Goal: Task Accomplishment & Management: Complete application form

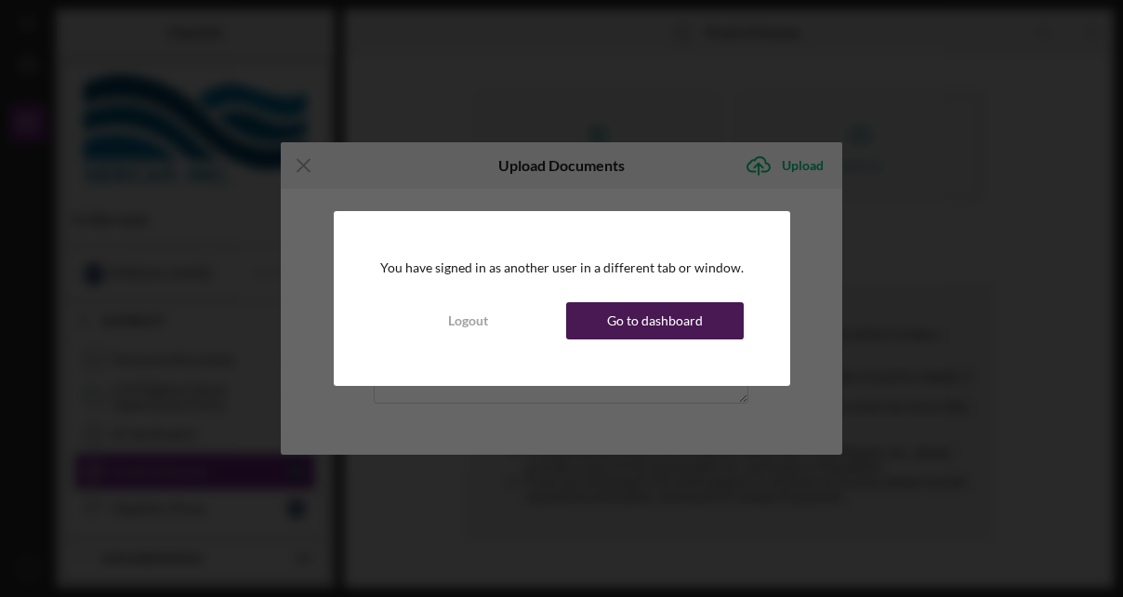
click at [626, 309] on div "Go to dashboard" at bounding box center [655, 320] width 96 height 37
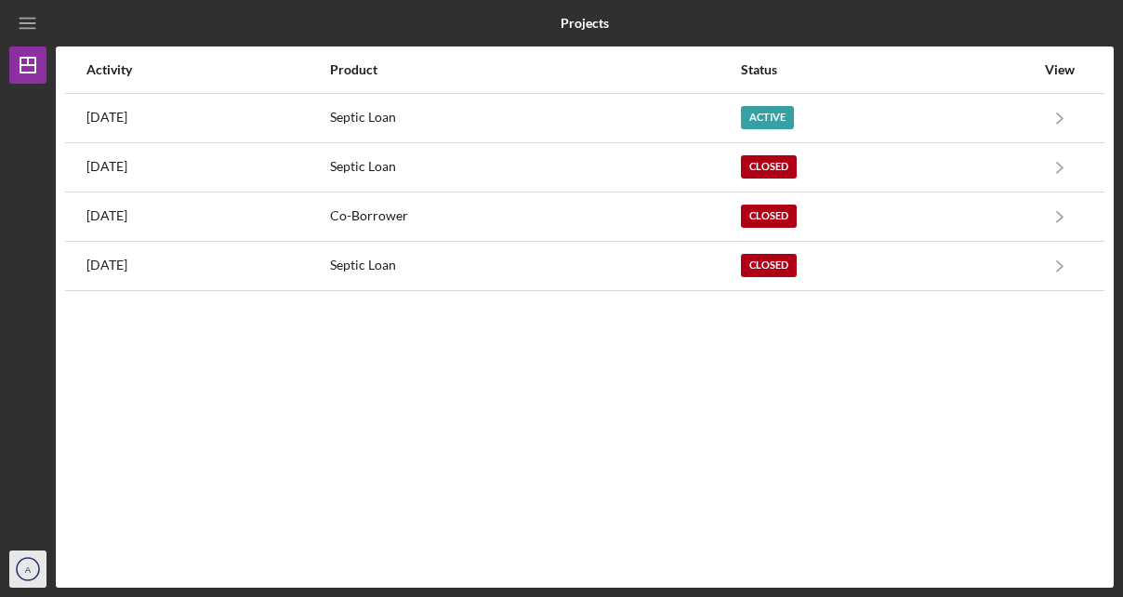
click at [25, 577] on icon "A" at bounding box center [27, 569] width 37 height 46
click at [30, 567] on text "A" at bounding box center [28, 569] width 7 height 10
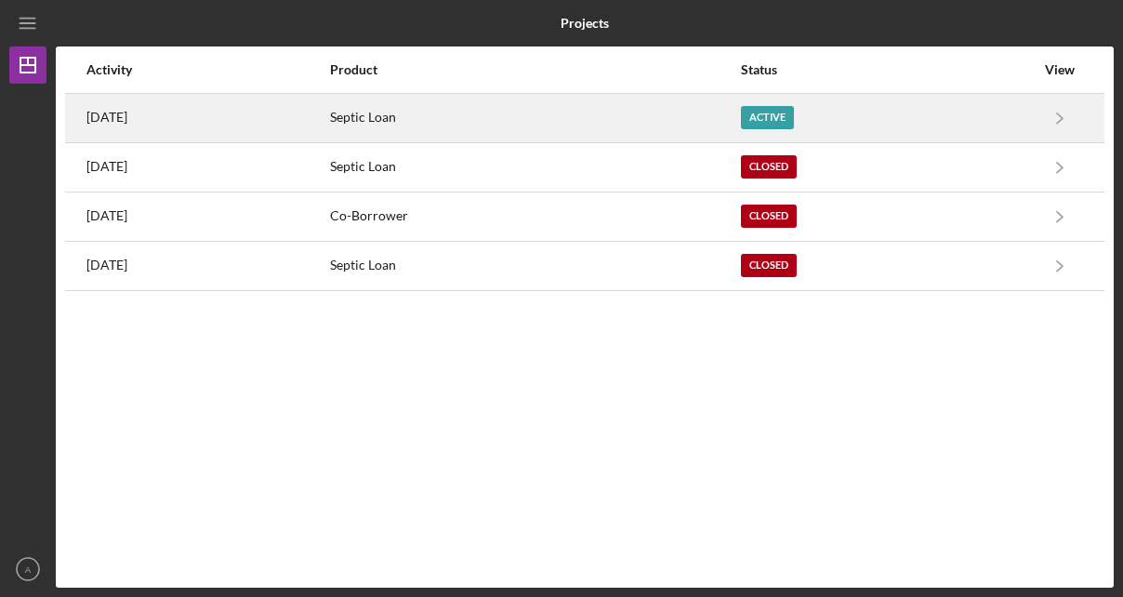
click at [848, 115] on div "Active" at bounding box center [888, 118] width 294 height 46
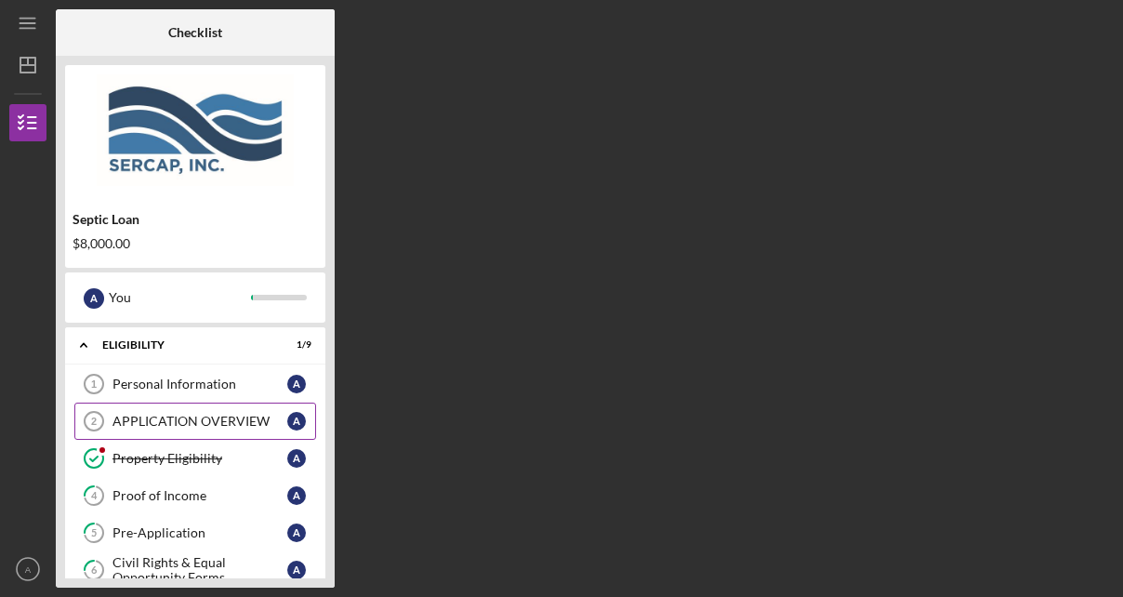
click at [249, 428] on link "APPLICATION OVERVIEW 2 APPLICATION OVERVIEW A" at bounding box center [195, 421] width 242 height 37
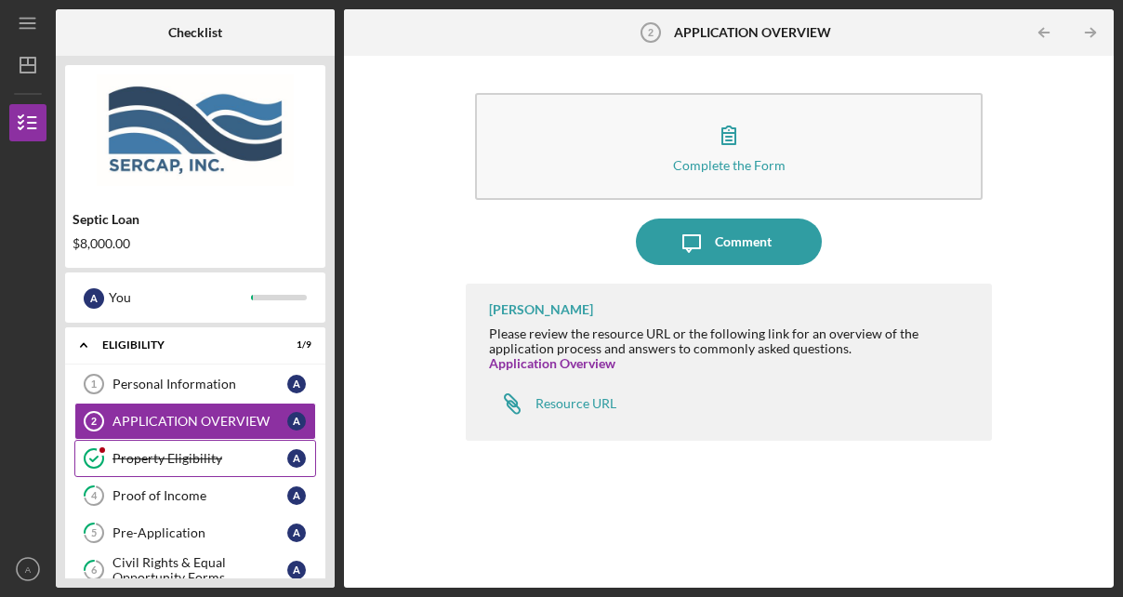
click at [212, 457] on div "Property Eligibility" at bounding box center [200, 458] width 175 height 15
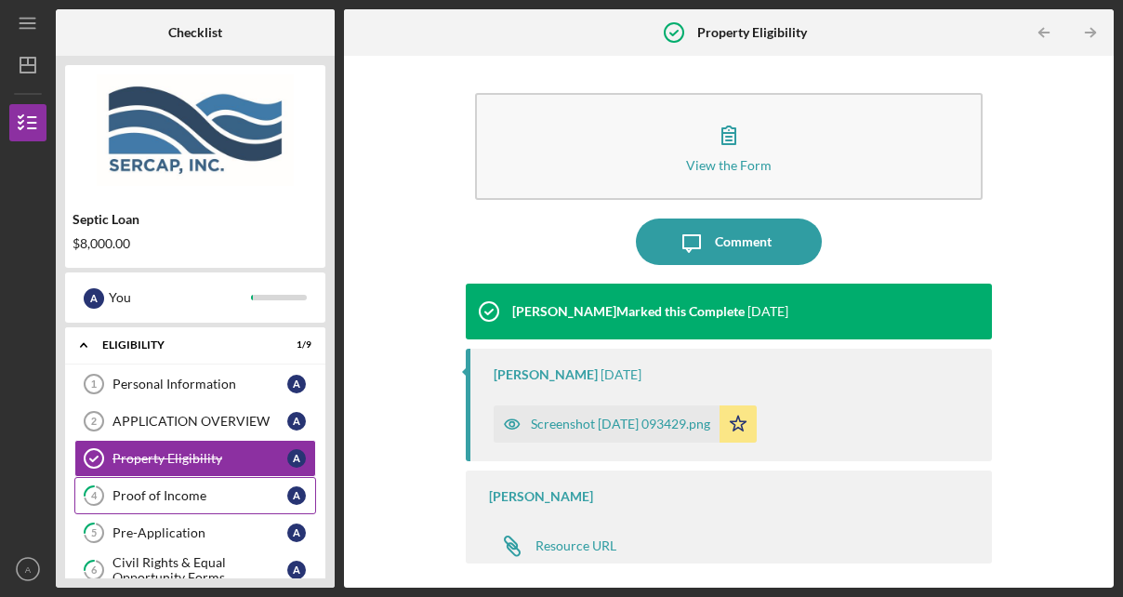
click at [234, 490] on div "Proof of Income" at bounding box center [200, 495] width 175 height 15
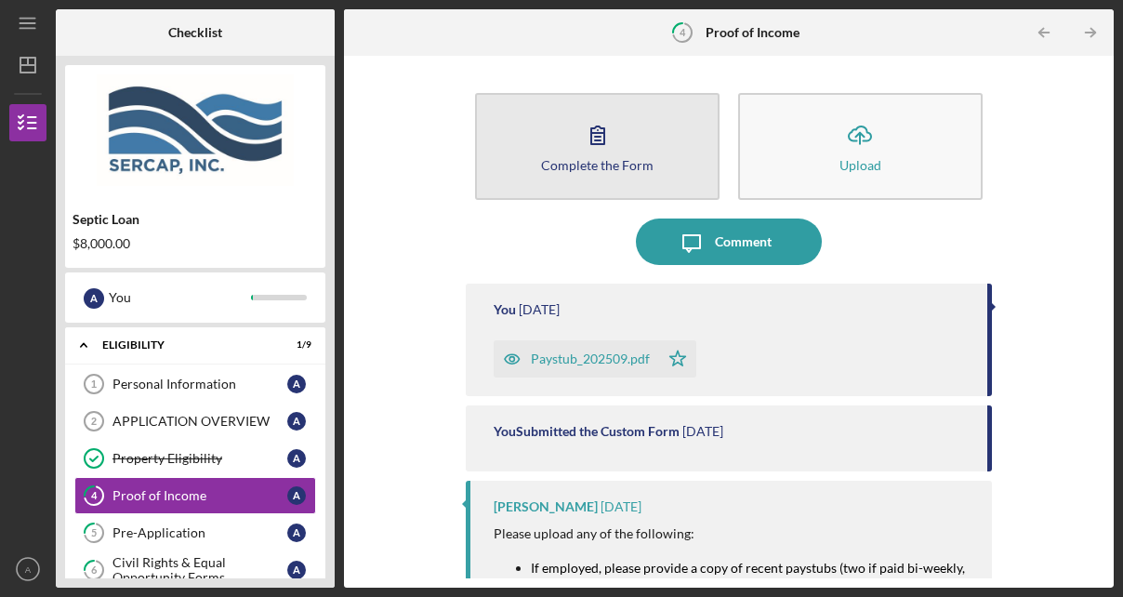
click at [617, 166] on div "Complete the Form" at bounding box center [597, 165] width 113 height 14
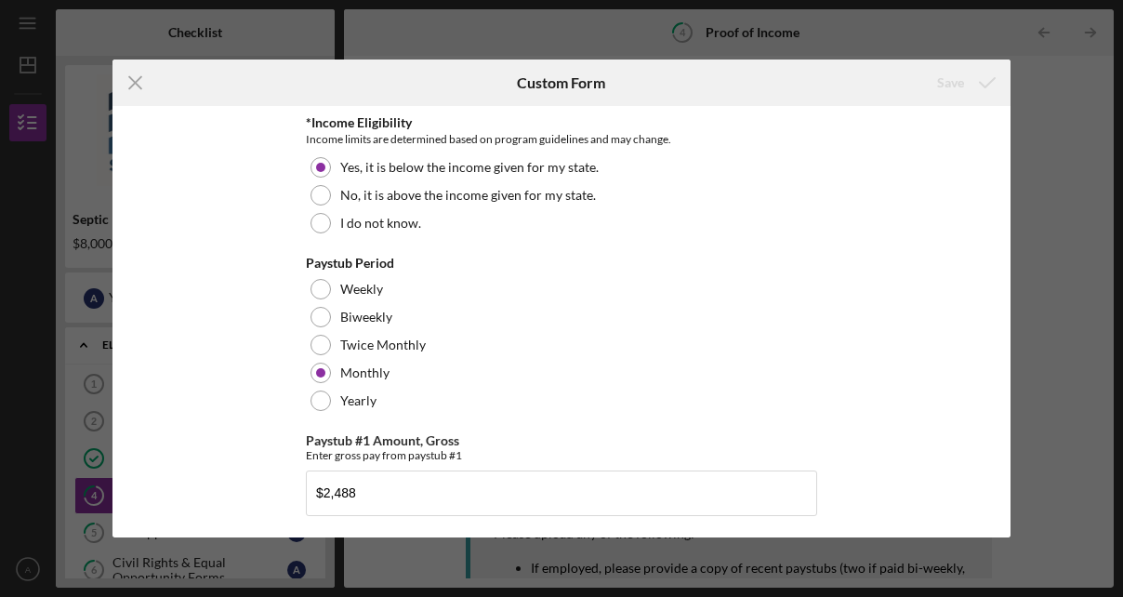
scroll to position [770, 0]
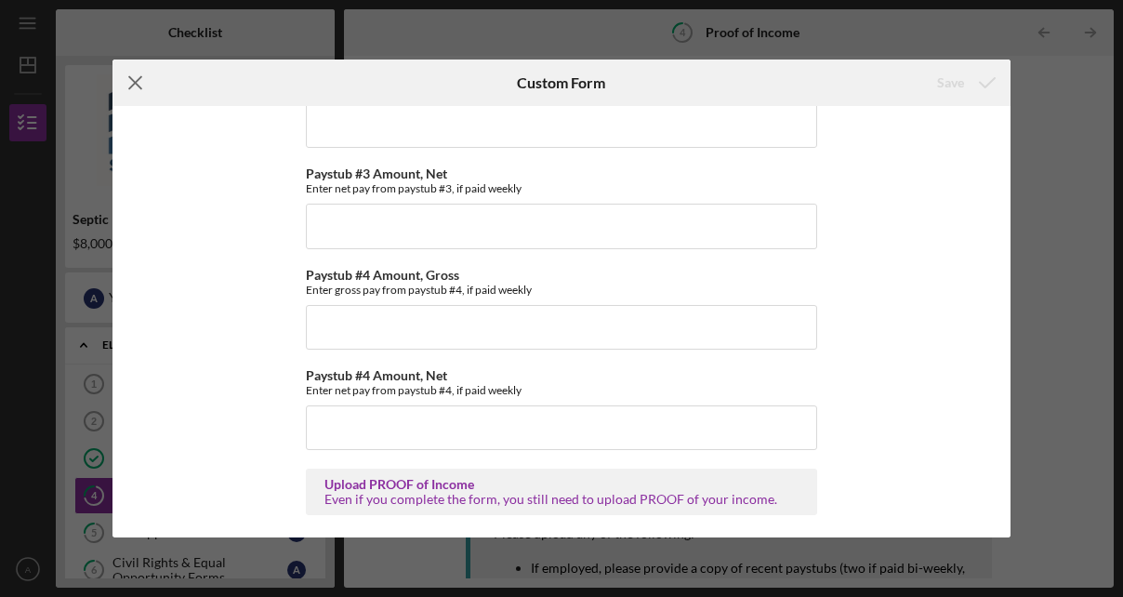
drag, startPoint x: 135, startPoint y: 86, endPoint x: 149, endPoint y: 86, distance: 13.9
click at [135, 86] on icon "Icon/Menu Close" at bounding box center [136, 83] width 46 height 46
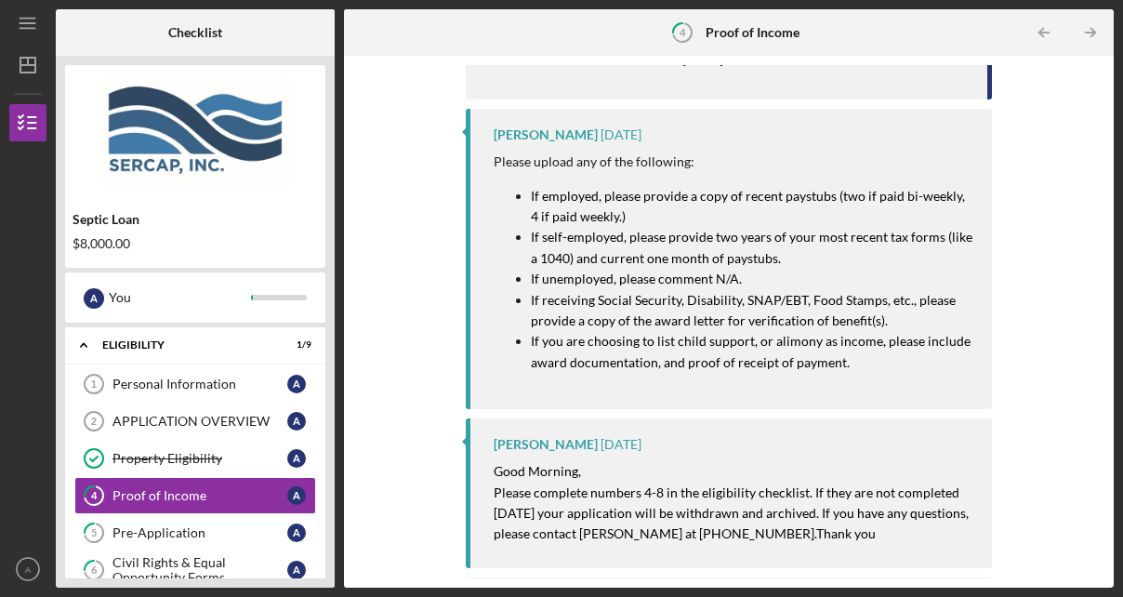
scroll to position [463, 0]
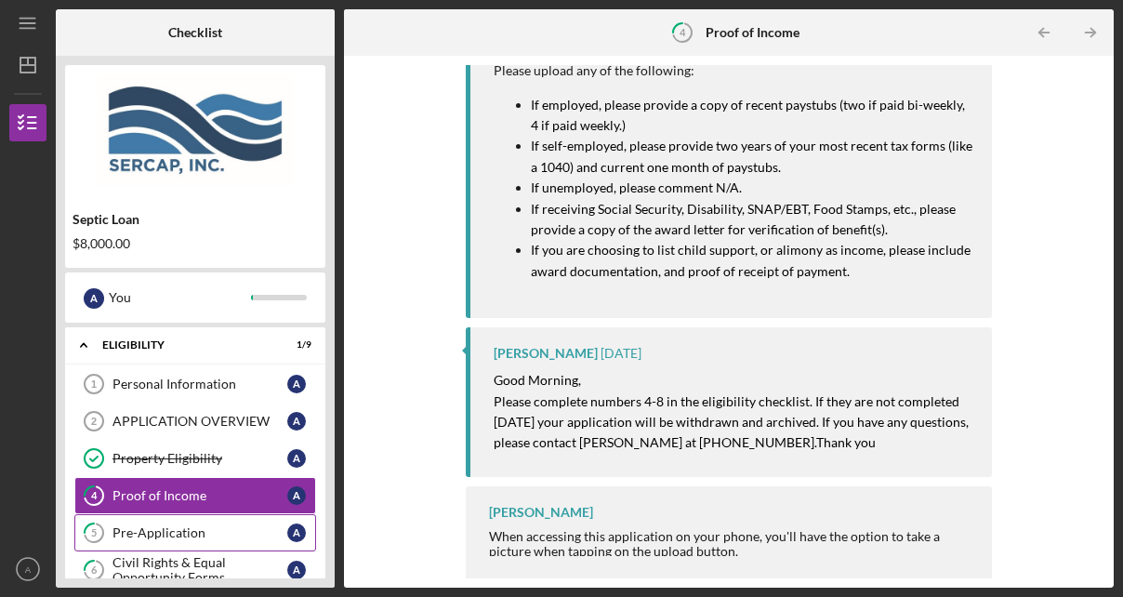
click at [145, 526] on div "Pre-Application" at bounding box center [200, 532] width 175 height 15
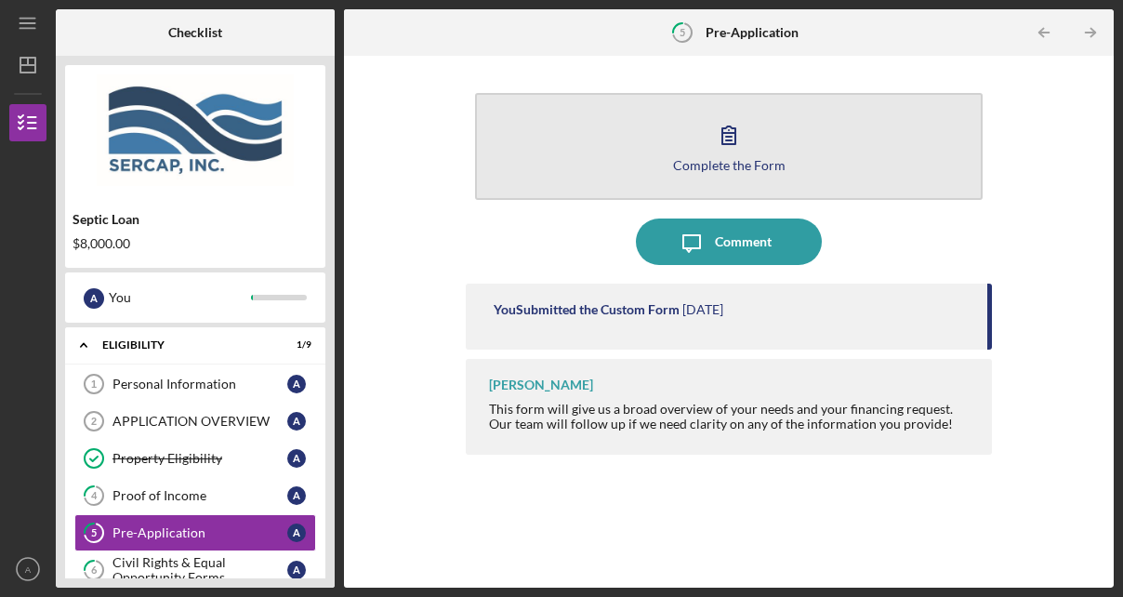
click at [794, 125] on button "Complete the Form Form" at bounding box center [729, 146] width 508 height 107
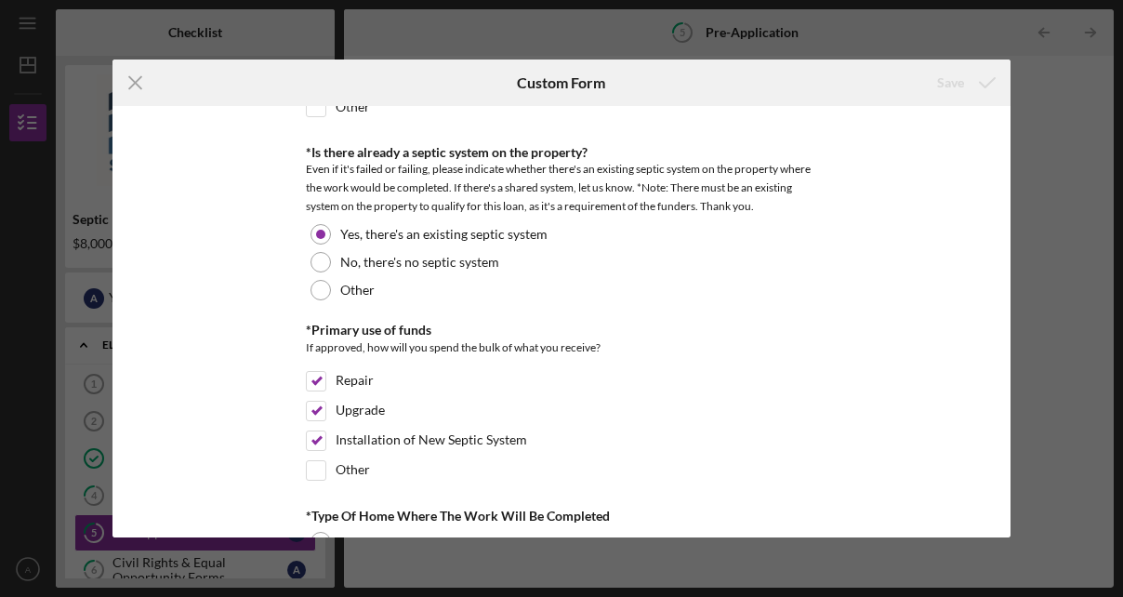
scroll to position [1116, 0]
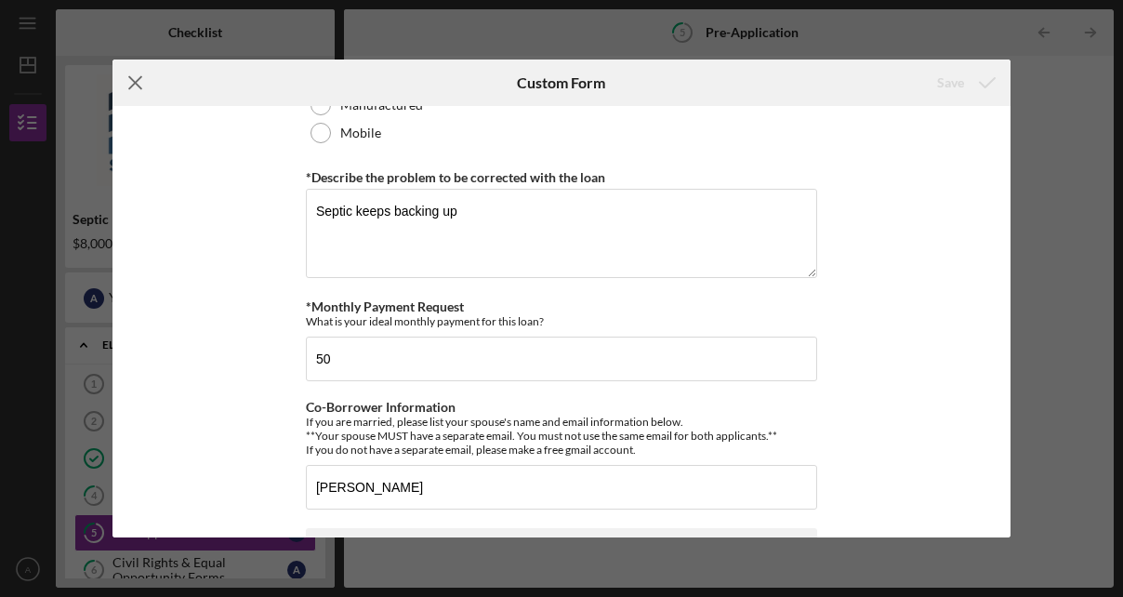
click at [139, 94] on icon "Icon/Menu Close" at bounding box center [136, 83] width 46 height 46
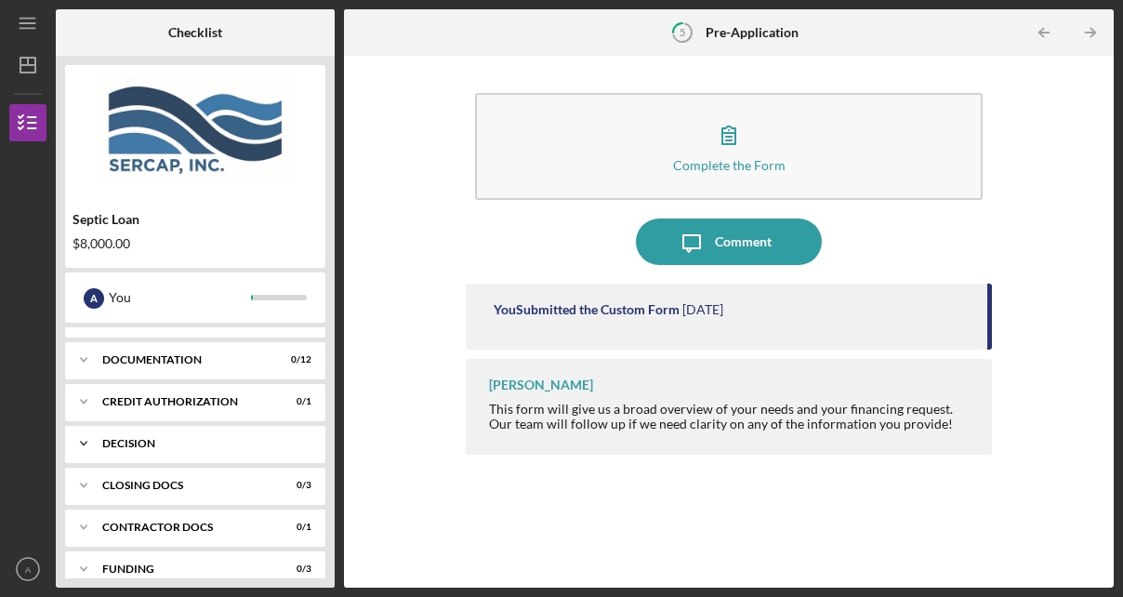
scroll to position [93, 0]
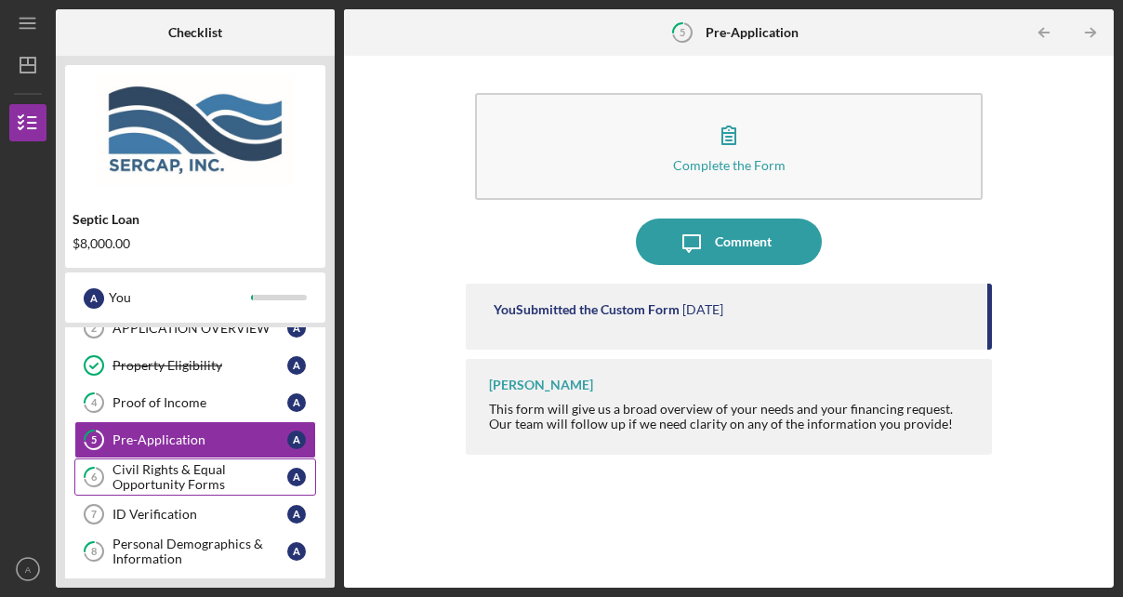
click at [210, 489] on link "6 Civil Rights & Equal Opportunity Forms A" at bounding box center [195, 476] width 242 height 37
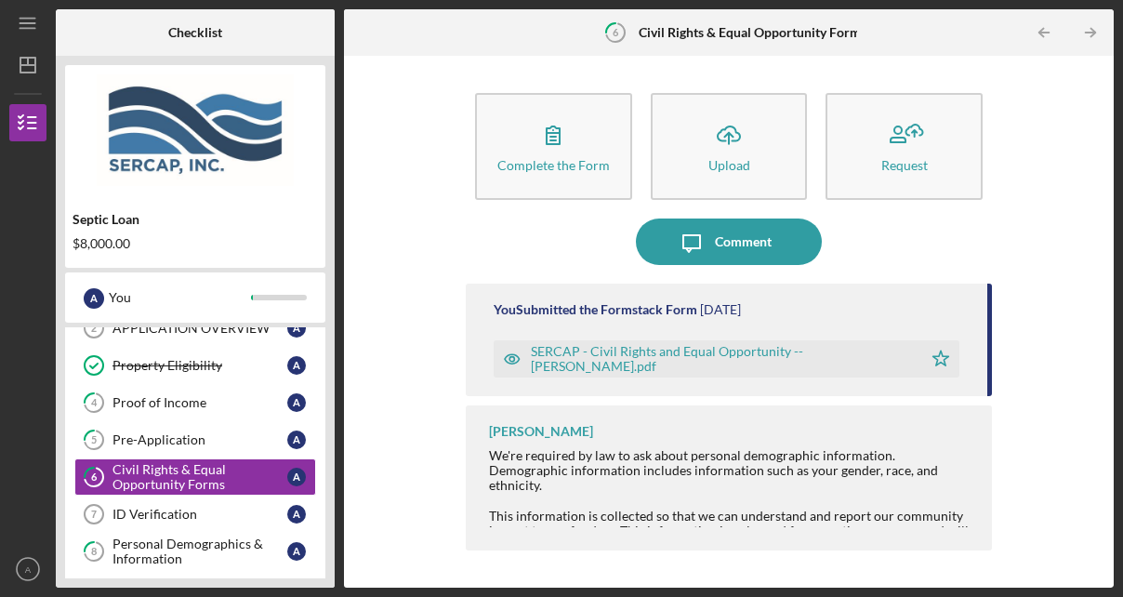
scroll to position [279, 0]
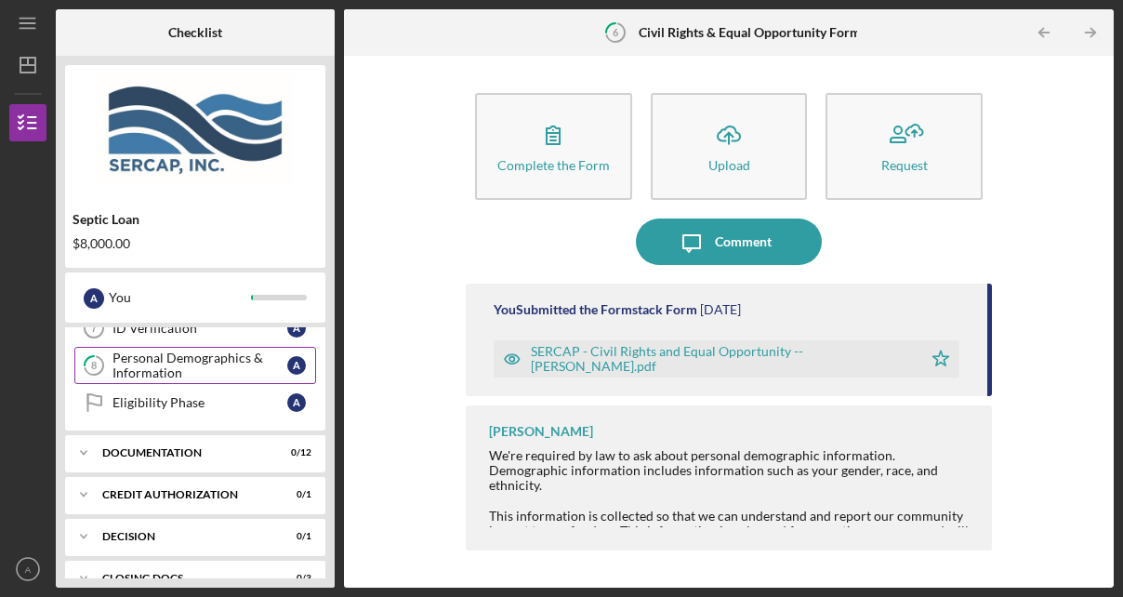
click at [212, 364] on div "Personal Demographics & Information" at bounding box center [200, 366] width 175 height 30
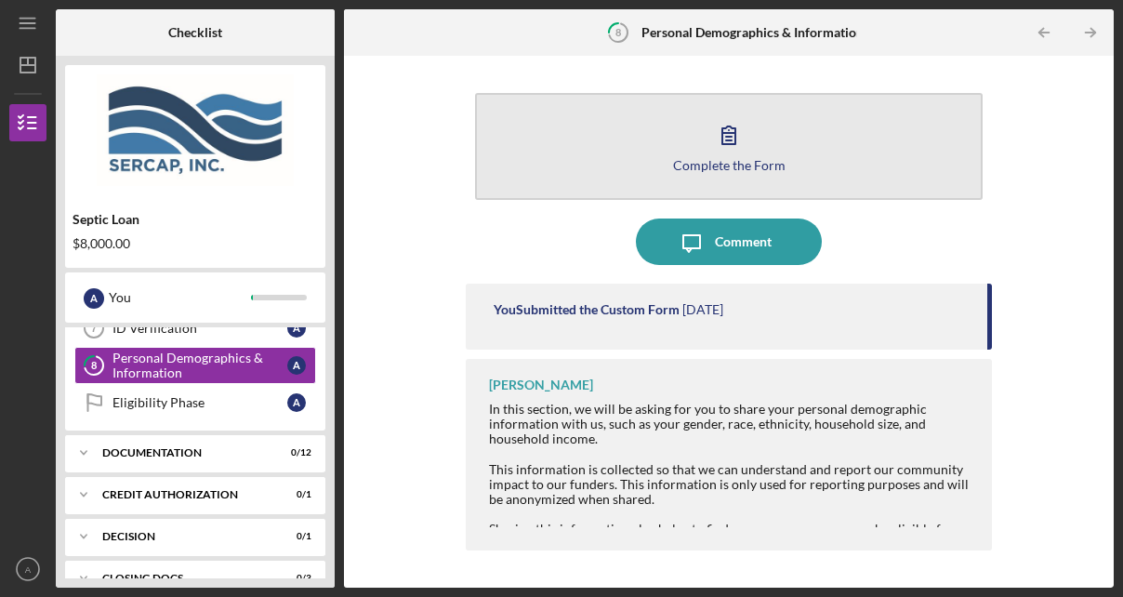
click at [714, 158] on div "Complete the Form" at bounding box center [729, 165] width 113 height 14
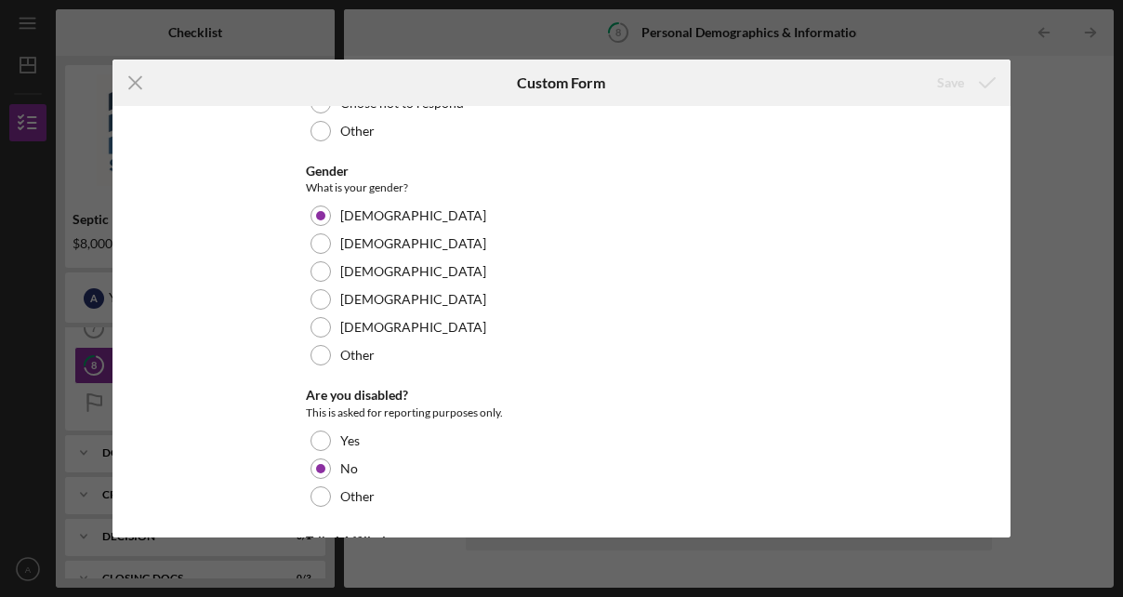
scroll to position [645, 0]
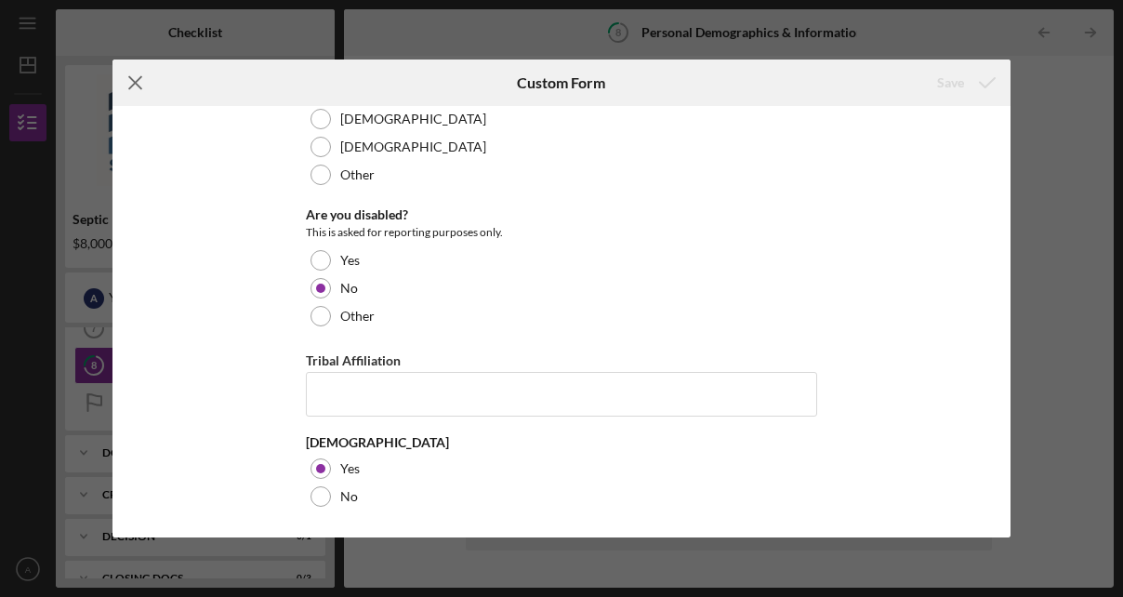
click at [131, 84] on icon "Icon/Menu Close" at bounding box center [136, 83] width 46 height 46
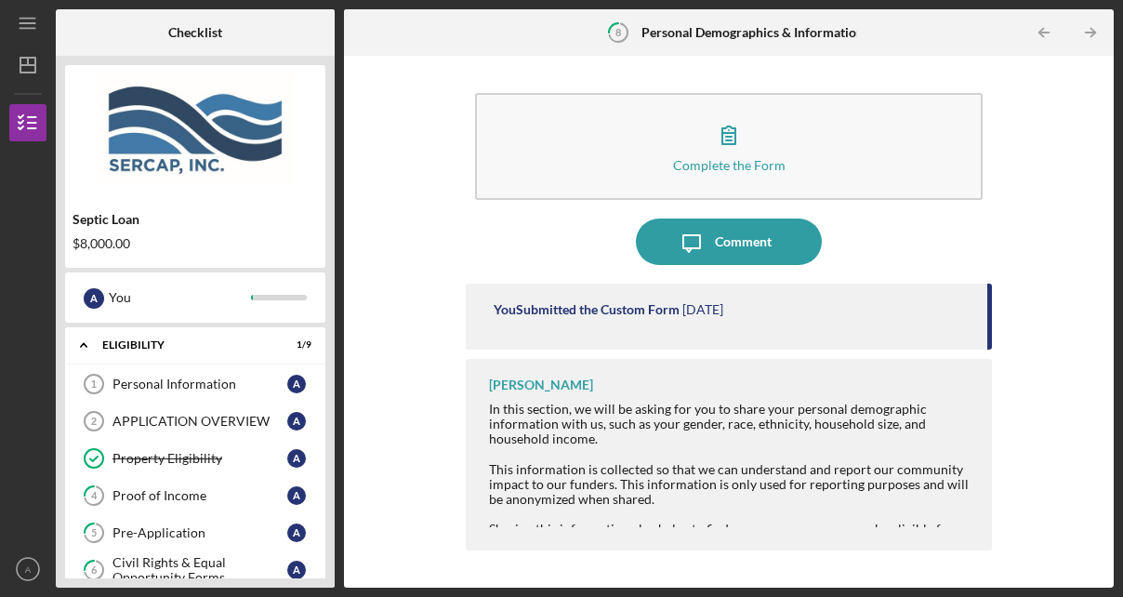
click at [17, 286] on div at bounding box center [27, 243] width 37 height 205
click at [1036, 22] on icon "Icon/Table Pagination Arrow" at bounding box center [1045, 33] width 42 height 42
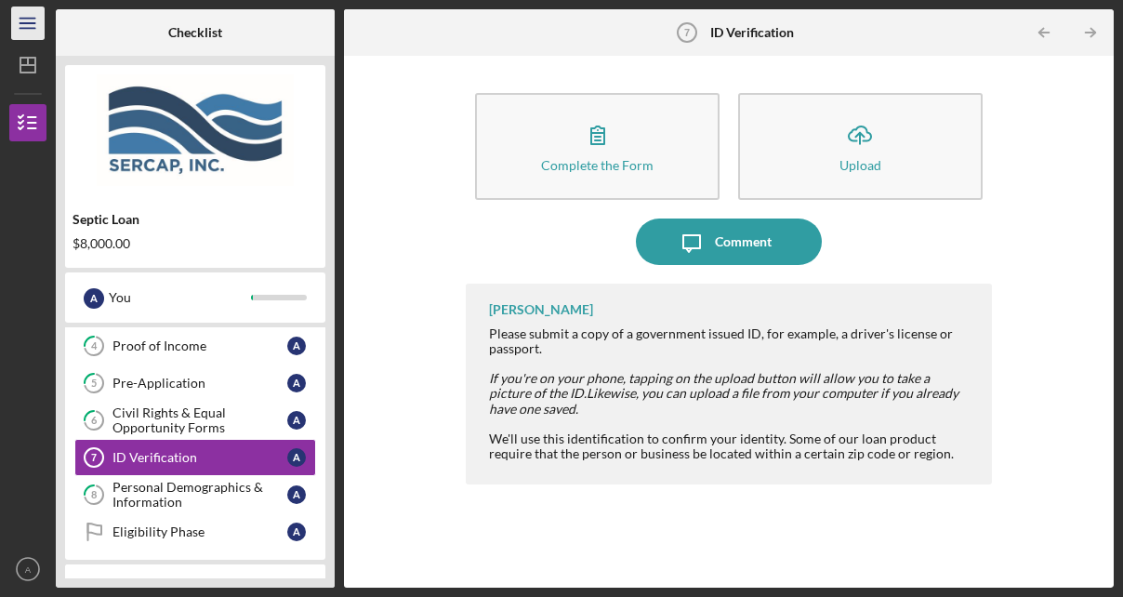
click at [11, 21] on icon "Icon/Menu" at bounding box center [28, 24] width 42 height 42
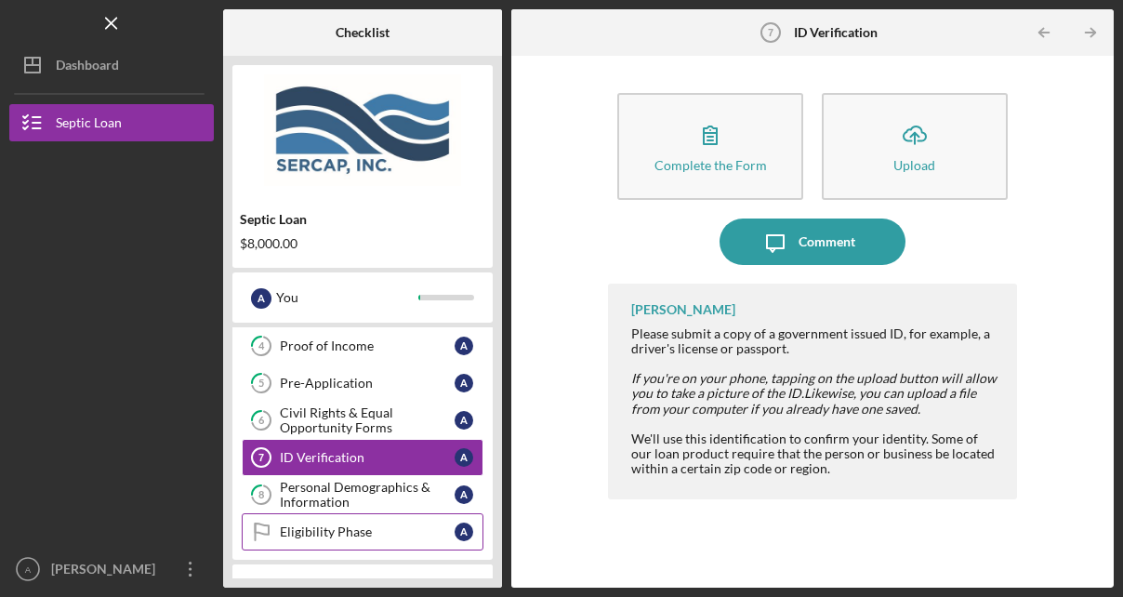
click at [332, 531] on div "Eligibility Phase" at bounding box center [367, 531] width 175 height 15
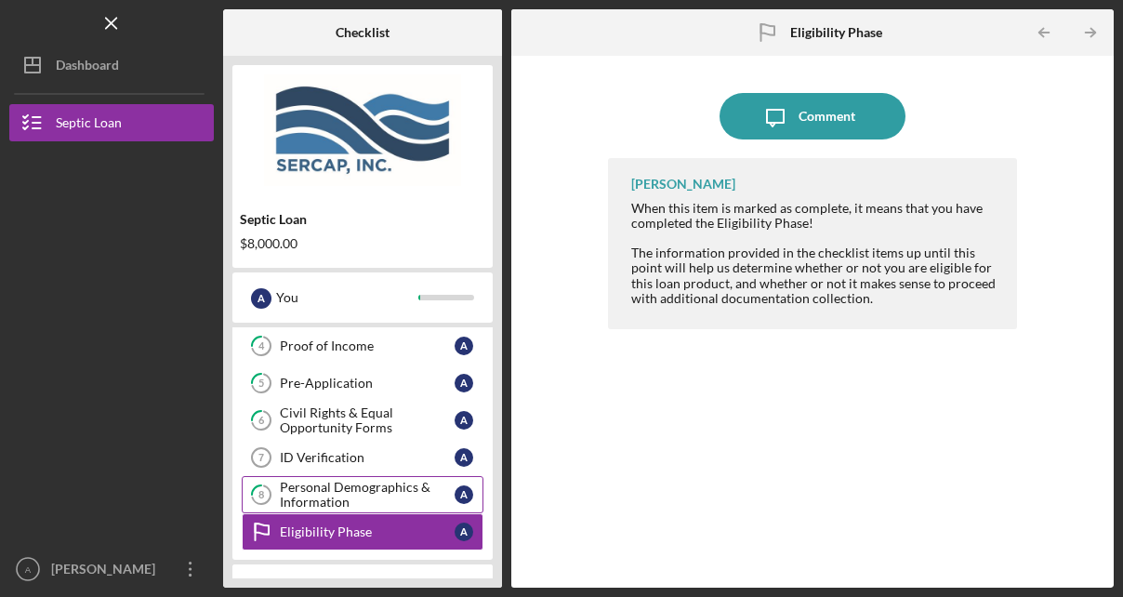
scroll to position [385, 0]
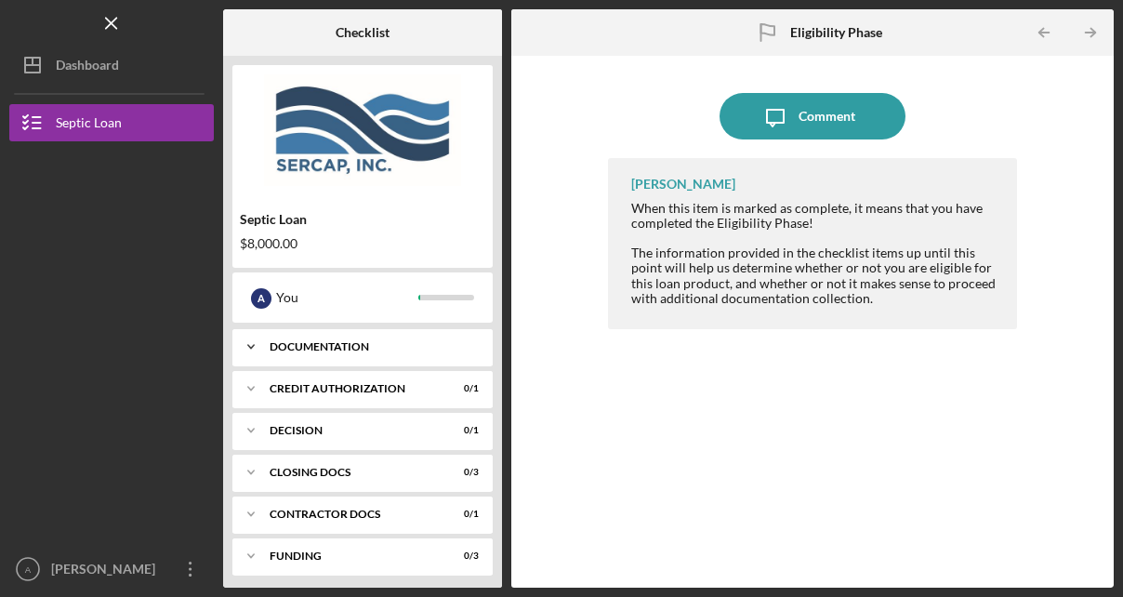
click at [362, 342] on div "Documentation" at bounding box center [370, 346] width 200 height 11
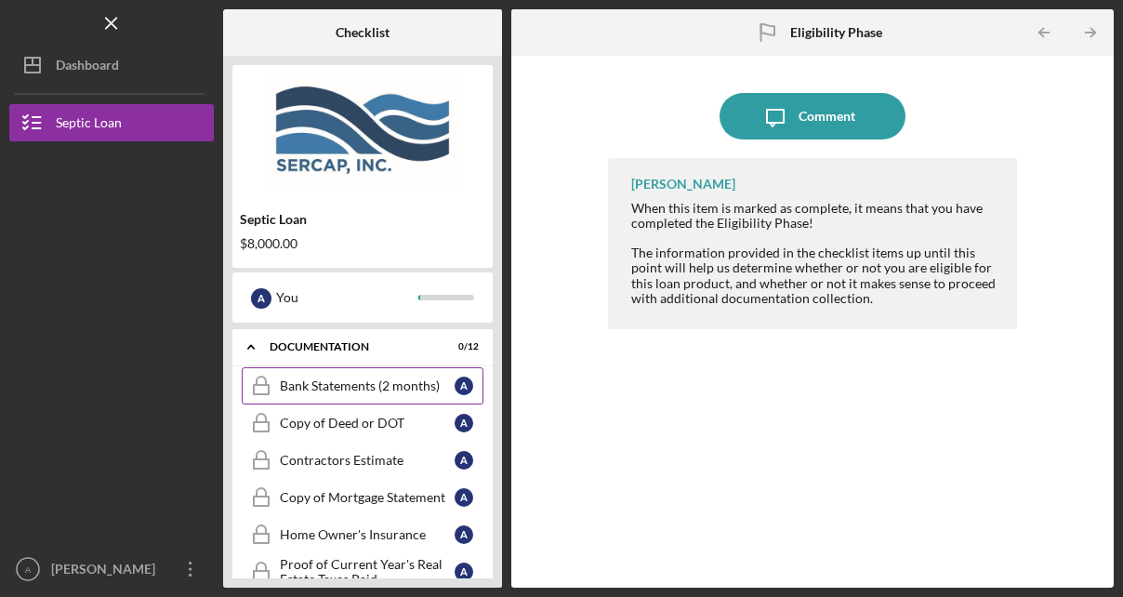
click at [376, 382] on div "Bank Statements (2 months)" at bounding box center [367, 385] width 175 height 15
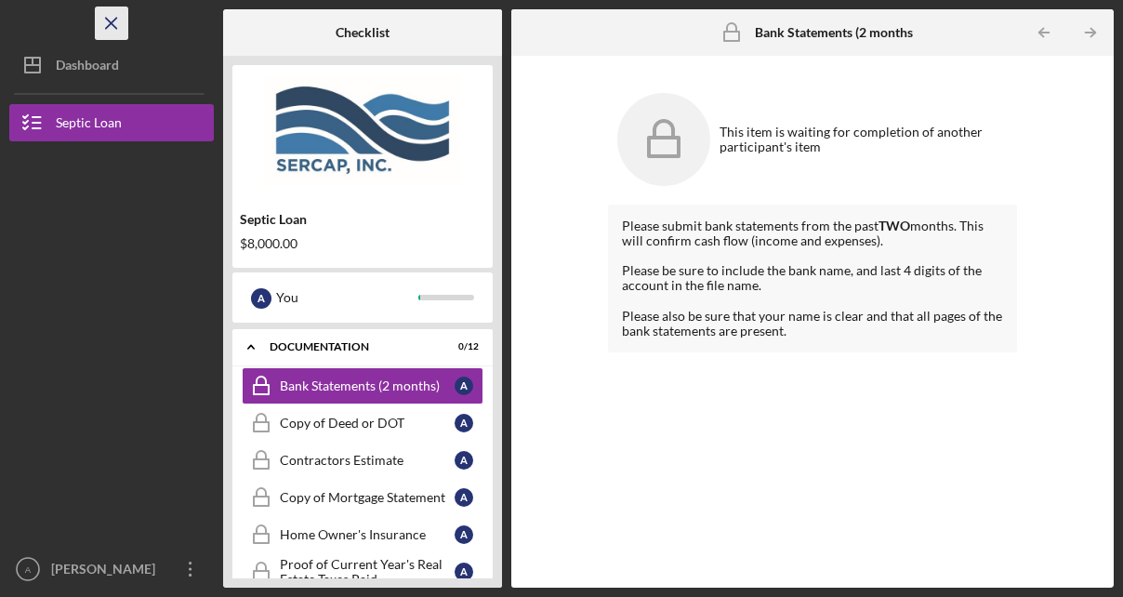
click at [117, 26] on icon "Icon/Menu Close" at bounding box center [112, 24] width 42 height 42
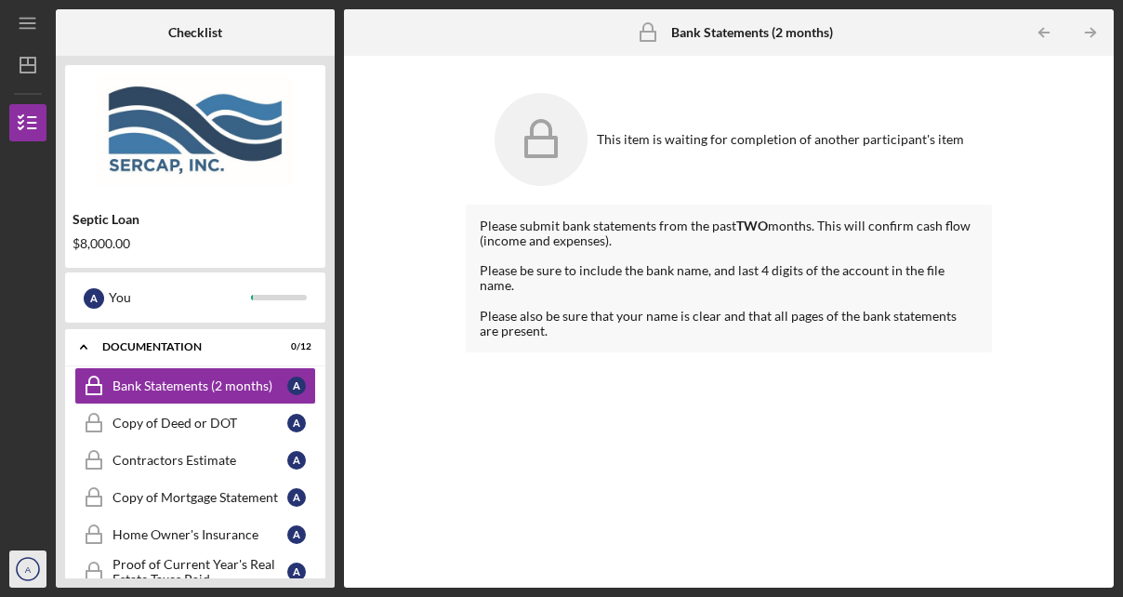
click at [33, 569] on icon "A" at bounding box center [27, 569] width 37 height 46
click at [27, 574] on text "A" at bounding box center [28, 569] width 7 height 10
click at [17, 562] on icon "A" at bounding box center [27, 569] width 37 height 46
click at [39, 30] on icon "Icon/Menu" at bounding box center [28, 24] width 42 height 42
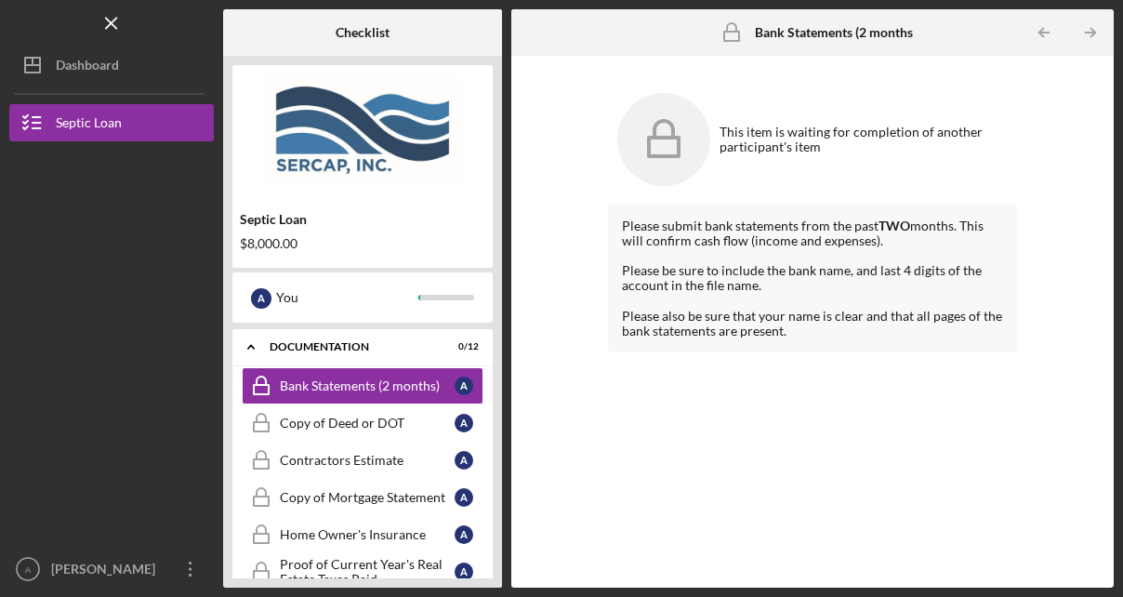
click at [202, 595] on div "Icon/Menu Bank Statements (2 months) Bank Statements (2 months) Checklist Septi…" at bounding box center [561, 298] width 1123 height 597
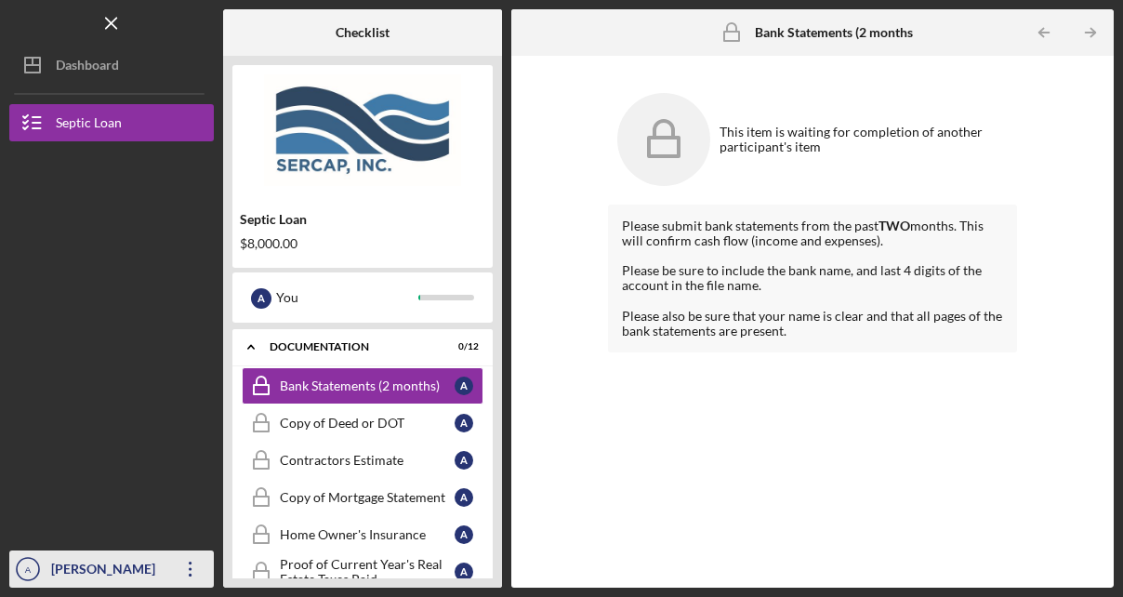
click at [196, 578] on icon "Icon/Overflow" at bounding box center [190, 569] width 46 height 46
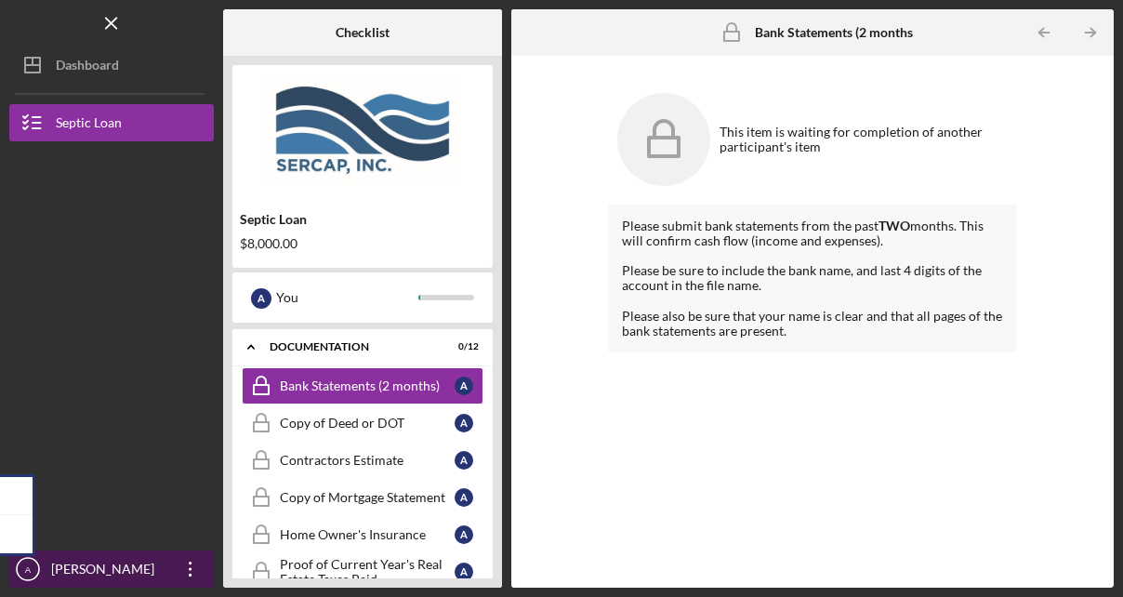
click at [192, 570] on icon "Icon/Overflow" at bounding box center [190, 569] width 46 height 46
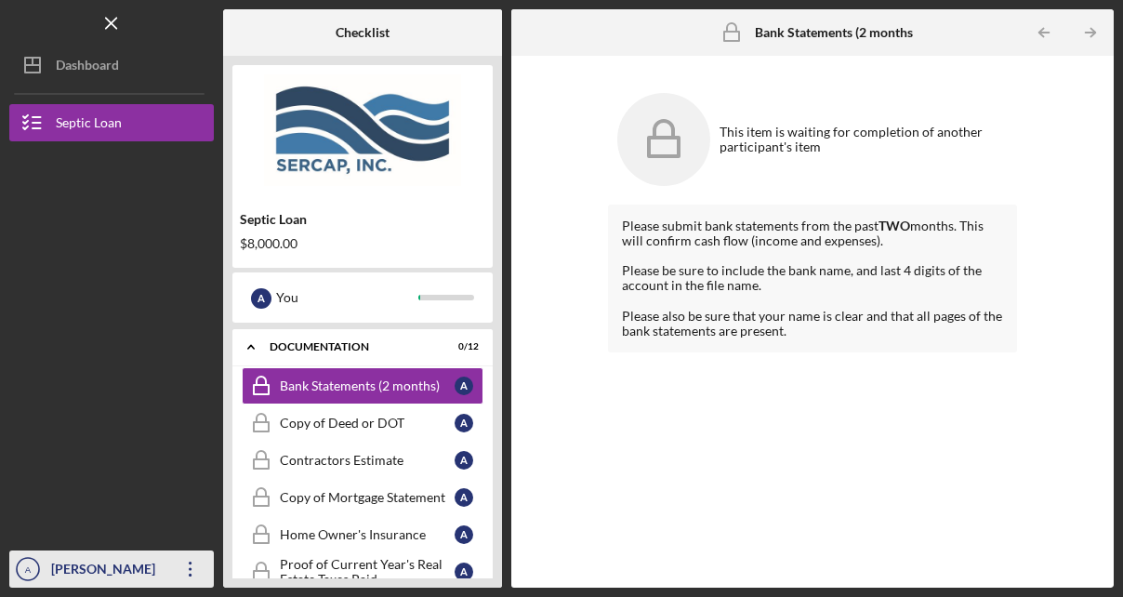
click at [192, 570] on icon "Icon/Overflow" at bounding box center [190, 569] width 46 height 46
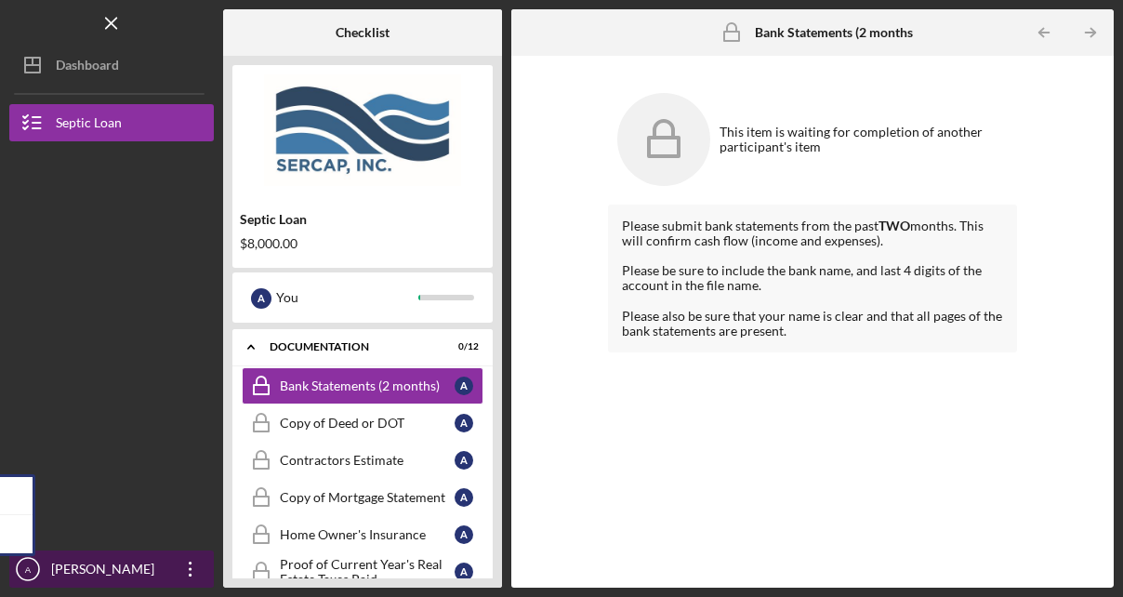
click at [113, 565] on div "[PERSON_NAME]" at bounding box center [106, 571] width 121 height 42
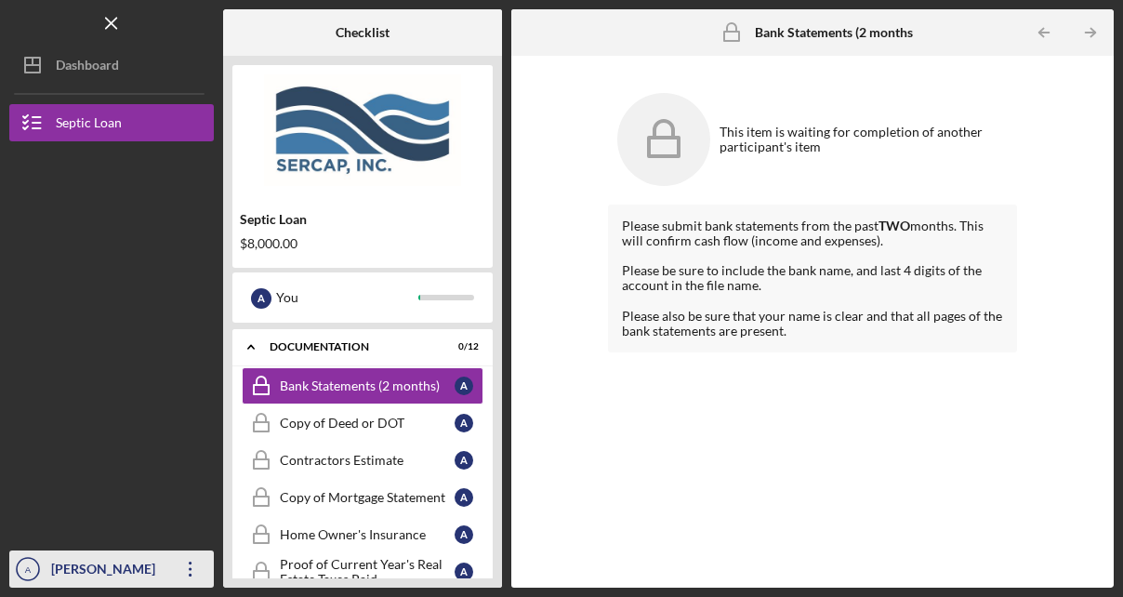
click at [39, 567] on icon "A" at bounding box center [27, 569] width 37 height 46
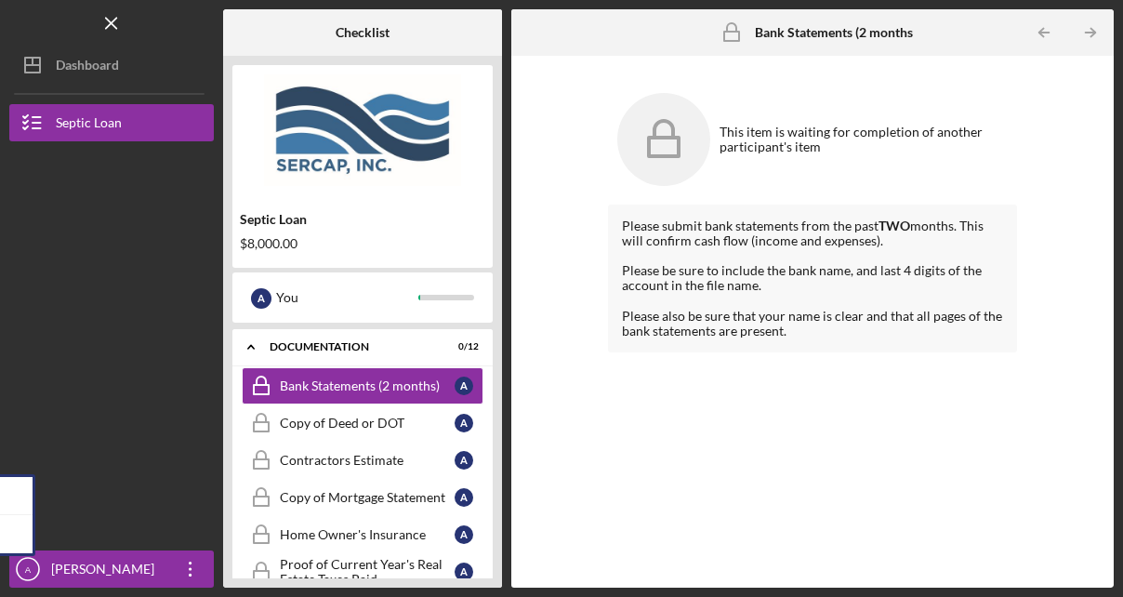
drag, startPoint x: 38, startPoint y: 568, endPoint x: 17, endPoint y: 339, distance: 229.7
click at [17, 340] on div at bounding box center [111, 243] width 205 height 205
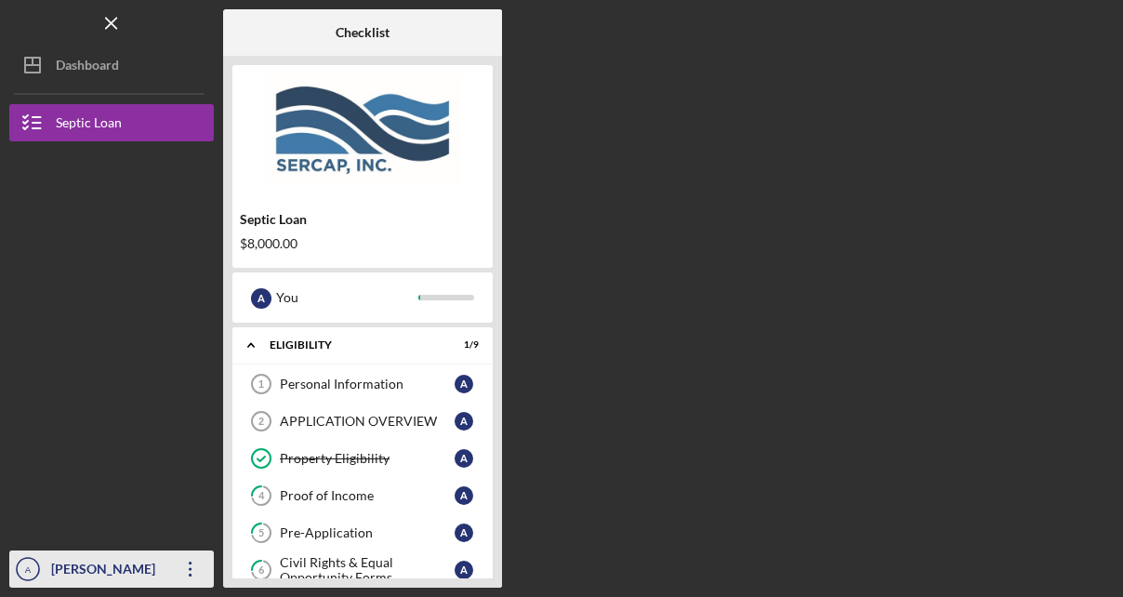
click at [156, 576] on div "[PERSON_NAME]" at bounding box center [106, 571] width 121 height 42
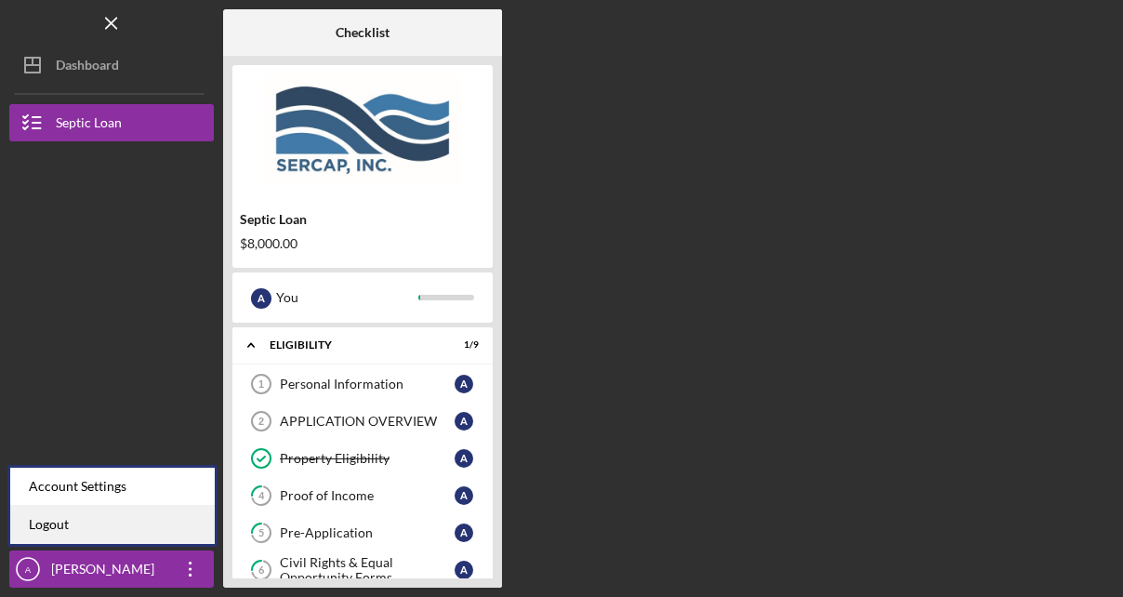
click at [137, 535] on link "Logout" at bounding box center [112, 525] width 205 height 38
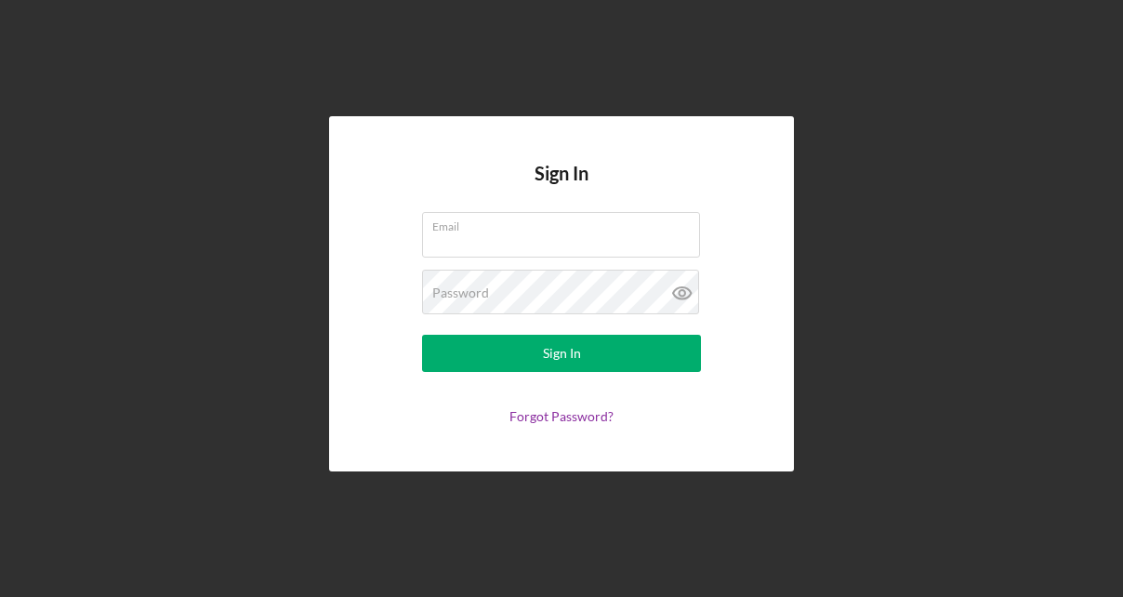
type input "[EMAIL_ADDRESS][DOMAIN_NAME]"
click at [681, 287] on icon at bounding box center [682, 293] width 18 height 12
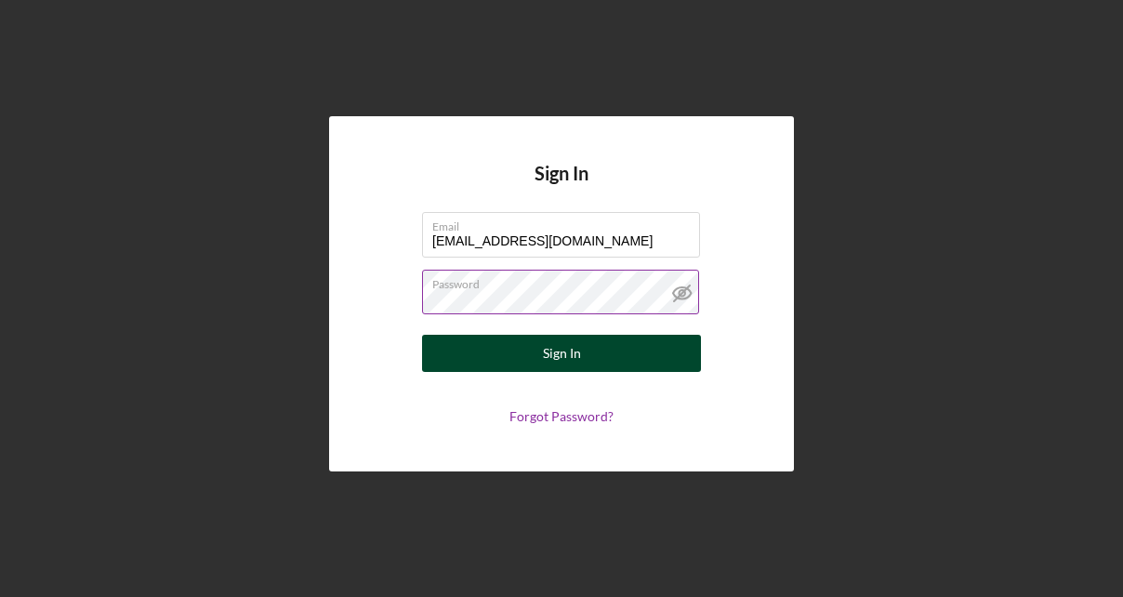
click at [642, 350] on button "Sign In" at bounding box center [561, 353] width 279 height 37
